Goal: Task Accomplishment & Management: Complete application form

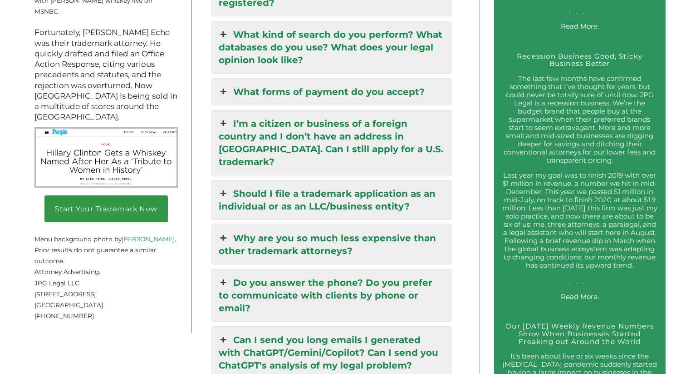
scroll to position [1324, 0]
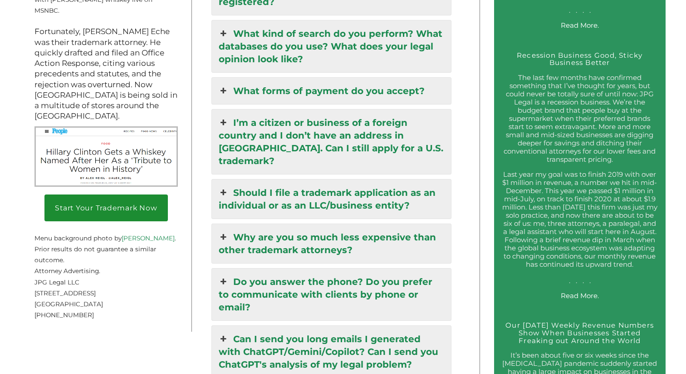
click at [110, 198] on link "Start Your Trademark Now" at bounding box center [105, 207] width 123 height 27
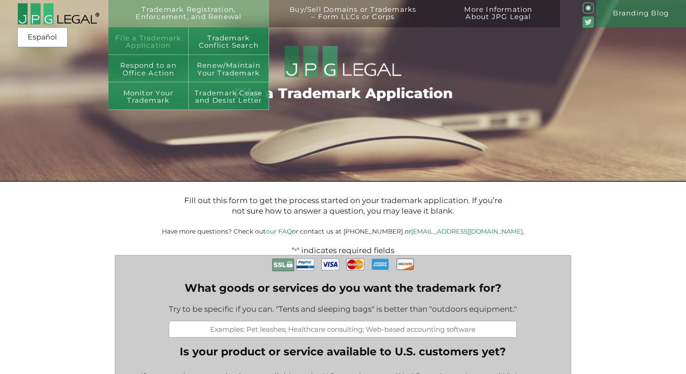
click at [165, 44] on link "File a Trademark Application" at bounding box center [149, 40] width 80 height 27
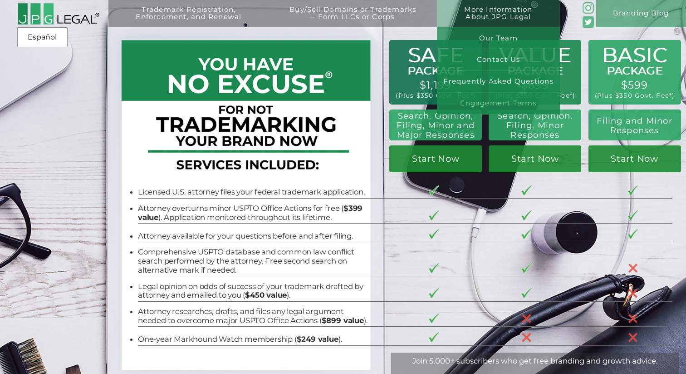
click at [484, 103] on link "Engagement Terms" at bounding box center [498, 104] width 123 height 22
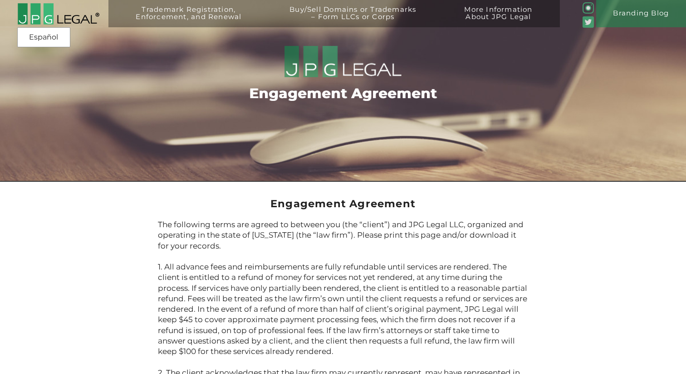
click at [37, 13] on img at bounding box center [58, 14] width 82 height 22
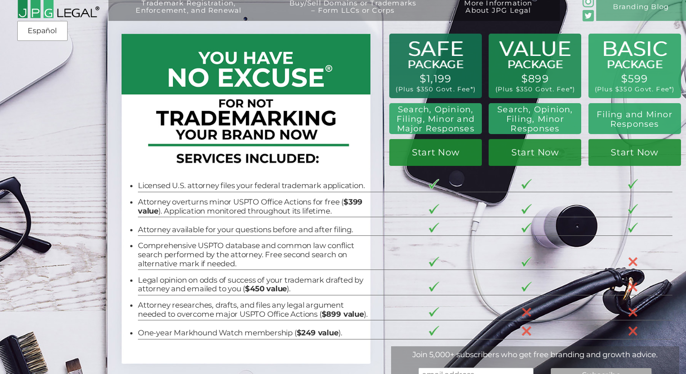
scroll to position [7, 0]
